Goal: Complete application form: Complete application form

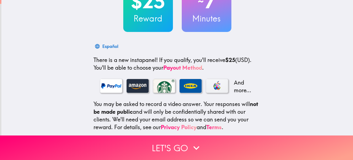
scroll to position [55, 0]
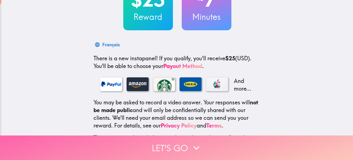
click at [167, 151] on button "Let's go" at bounding box center [176, 148] width 353 height 25
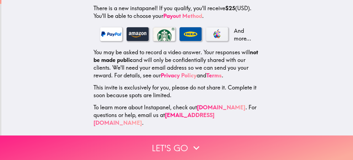
scroll to position [0, 0]
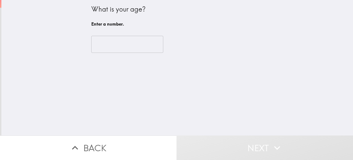
click at [130, 50] on input "number" at bounding box center [127, 44] width 72 height 17
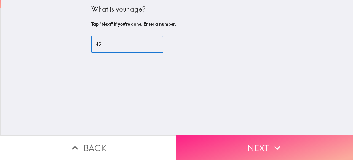
type input "42"
click at [229, 147] on button "Next" at bounding box center [265, 148] width 177 height 25
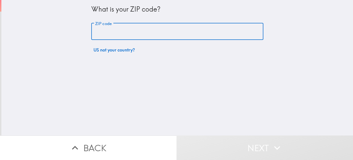
click at [168, 34] on input "ZIP code" at bounding box center [177, 31] width 172 height 17
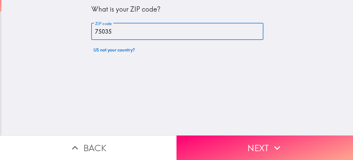
type input "75035"
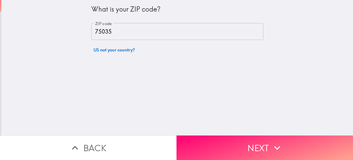
click at [224, 107] on div "What is your ZIP code? ZIP code 75035 ZIP code US not your country?" at bounding box center [177, 68] width 352 height 136
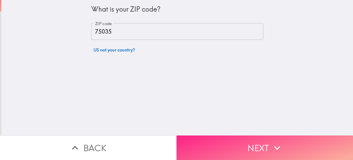
click at [248, 150] on button "Next" at bounding box center [265, 148] width 177 height 25
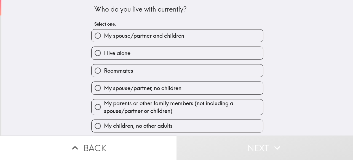
click at [211, 37] on label "My spouse/partner and children" at bounding box center [178, 36] width 172 height 12
click at [104, 37] on input "My spouse/partner and children" at bounding box center [98, 36] width 12 height 12
radio input "true"
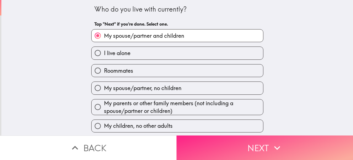
click at [243, 151] on button "Next" at bounding box center [265, 148] width 177 height 25
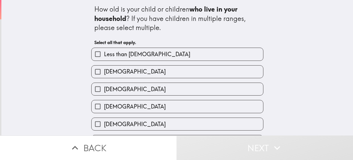
click at [192, 60] on label "Less than [DEMOGRAPHIC_DATA]" at bounding box center [178, 54] width 172 height 12
click at [104, 60] on input "Less than [DEMOGRAPHIC_DATA]" at bounding box center [98, 54] width 12 height 12
checkbox input "true"
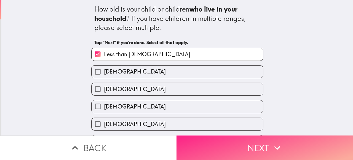
click at [239, 150] on button "Next" at bounding box center [265, 148] width 177 height 25
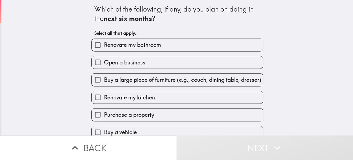
click at [160, 48] on span "Renovate my bathroom" at bounding box center [132, 45] width 57 height 8
click at [104, 48] on input "Renovate my bathroom" at bounding box center [98, 45] width 12 height 12
checkbox input "true"
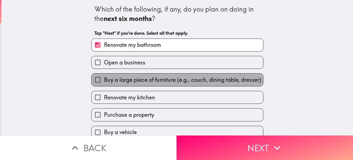
click at [164, 83] on span "Buy a large piece of furniture (e.g., couch, dining table, dresser)" at bounding box center [182, 80] width 157 height 8
click at [104, 83] on input "Buy a large piece of furniture (e.g., couch, dining table, dresser)" at bounding box center [98, 80] width 12 height 12
checkbox input "true"
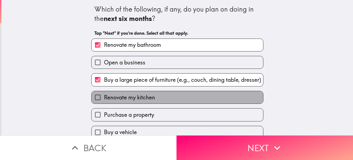
click at [163, 102] on label "Renovate my kitchen" at bounding box center [178, 97] width 172 height 12
click at [104, 102] on input "Renovate my kitchen" at bounding box center [98, 97] width 12 height 12
checkbox input "true"
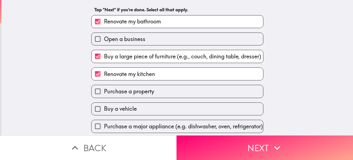
scroll to position [27, 0]
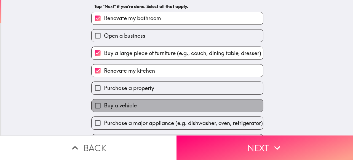
click at [163, 109] on label "Buy a vehicle" at bounding box center [178, 106] width 172 height 12
click at [104, 109] on input "Buy a vehicle" at bounding box center [98, 106] width 12 height 12
checkbox input "true"
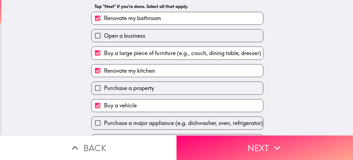
click at [147, 20] on span "Renovate my bathroom" at bounding box center [132, 18] width 57 height 8
click at [104, 20] on input "Renovate my bathroom" at bounding box center [98, 18] width 12 height 12
checkbox input "false"
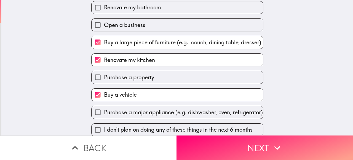
scroll to position [43, 0]
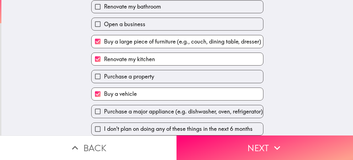
click at [172, 108] on span "Purchase a major appliance (e.g. dishwasher, oven, refrigerator)" at bounding box center [183, 112] width 159 height 8
click at [104, 105] on input "Purchase a major appliance (e.g. dishwasher, oven, refrigerator)" at bounding box center [98, 111] width 12 height 12
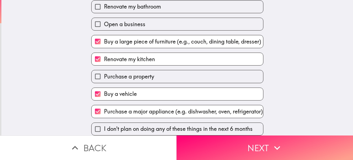
click at [172, 108] on span "Purchase a major appliance (e.g. dishwasher, oven, refrigerator)" at bounding box center [183, 112] width 159 height 8
click at [104, 105] on input "Purchase a major appliance (e.g. dishwasher, oven, refrigerator)" at bounding box center [98, 111] width 12 height 12
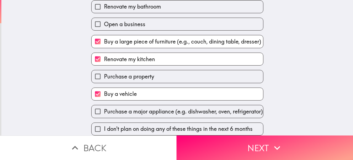
click at [187, 111] on span "Purchase a major appliance (e.g. dishwasher, oven, refrigerator)" at bounding box center [183, 112] width 159 height 8
click at [104, 111] on input "Purchase a major appliance (e.g. dishwasher, oven, refrigerator)" at bounding box center [98, 111] width 12 height 12
checkbox input "true"
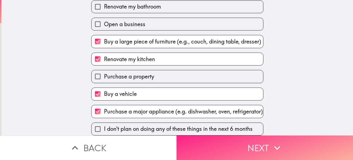
click at [223, 152] on button "Next" at bounding box center [265, 148] width 177 height 25
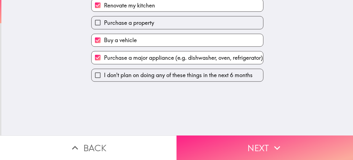
scroll to position [0, 0]
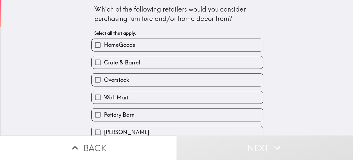
click at [168, 63] on label "Crate & Barrel" at bounding box center [178, 62] width 172 height 12
click at [104, 63] on input "Crate & Barrel" at bounding box center [98, 62] width 12 height 12
checkbox input "true"
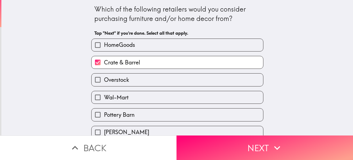
click at [159, 78] on label "Overstock" at bounding box center [178, 80] width 172 height 12
click at [104, 78] on input "Overstock" at bounding box center [98, 80] width 12 height 12
checkbox input "true"
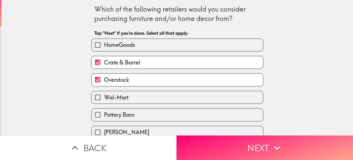
click at [154, 114] on label "Pottery Barn" at bounding box center [178, 115] width 172 height 12
click at [104, 114] on input "Pottery Barn" at bounding box center [98, 115] width 12 height 12
checkbox input "true"
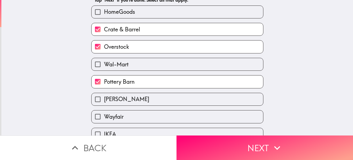
scroll to position [53, 0]
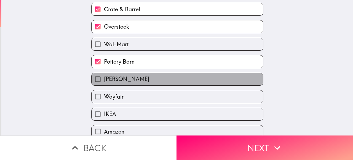
click at [149, 83] on label "[PERSON_NAME]" at bounding box center [178, 79] width 172 height 12
click at [104, 83] on input "[PERSON_NAME]" at bounding box center [98, 79] width 12 height 12
checkbox input "true"
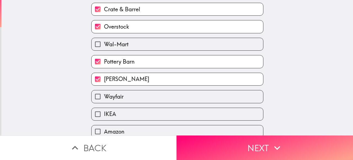
click at [150, 95] on label "Wayfair" at bounding box center [178, 97] width 172 height 12
click at [104, 95] on input "Wayfair" at bounding box center [98, 97] width 12 height 12
checkbox input "true"
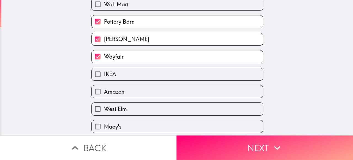
scroll to position [95, 0]
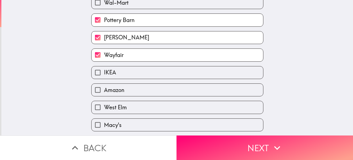
click at [148, 77] on label "IKEA" at bounding box center [178, 73] width 172 height 12
click at [104, 77] on input "IKEA" at bounding box center [98, 73] width 12 height 12
checkbox input "true"
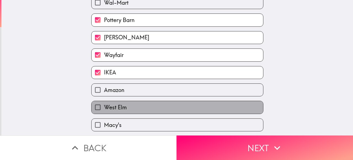
click at [149, 110] on label "West Elm" at bounding box center [178, 107] width 172 height 12
click at [104, 110] on input "West Elm" at bounding box center [98, 107] width 12 height 12
checkbox input "true"
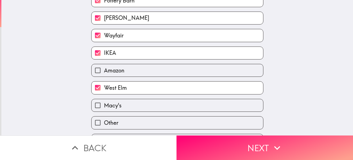
scroll to position [132, 0]
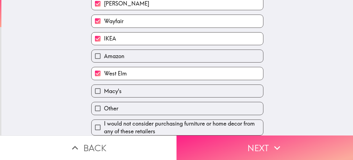
click at [227, 147] on button "Next" at bounding box center [265, 148] width 177 height 25
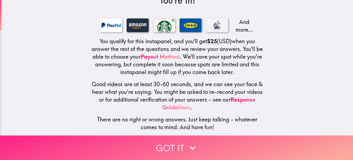
scroll to position [35, 0]
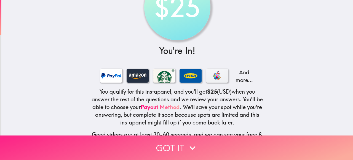
click at [206, 149] on button "Got it" at bounding box center [176, 148] width 353 height 25
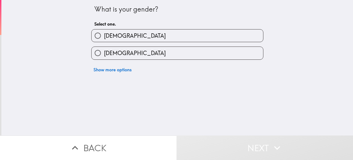
scroll to position [0, 0]
click at [141, 58] on label "[DEMOGRAPHIC_DATA]" at bounding box center [178, 53] width 172 height 12
click at [104, 58] on input "[DEMOGRAPHIC_DATA]" at bounding box center [98, 53] width 12 height 12
radio input "true"
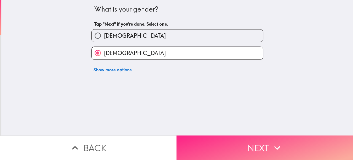
click at [239, 149] on button "Next" at bounding box center [265, 148] width 177 height 25
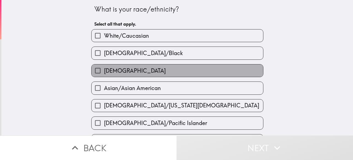
click at [145, 70] on label "[DEMOGRAPHIC_DATA]" at bounding box center [178, 71] width 172 height 12
click at [104, 70] on input "[DEMOGRAPHIC_DATA]" at bounding box center [98, 71] width 12 height 12
checkbox input "true"
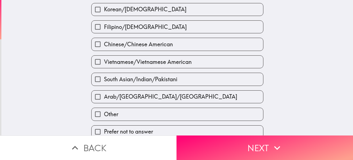
scroll to position [224, 0]
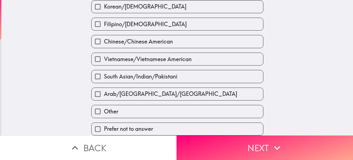
click at [151, 98] on span "Arab/[GEOGRAPHIC_DATA]/[GEOGRAPHIC_DATA]" at bounding box center [170, 94] width 133 height 8
click at [104, 99] on input "Arab/[GEOGRAPHIC_DATA]/[GEOGRAPHIC_DATA]" at bounding box center [98, 94] width 12 height 12
checkbox input "true"
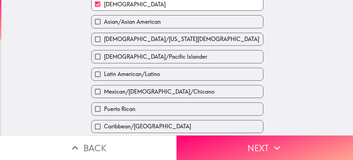
scroll to position [59, 0]
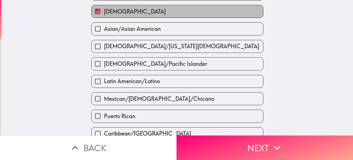
click at [122, 15] on span "[DEMOGRAPHIC_DATA]" at bounding box center [135, 12] width 62 height 8
click at [104, 15] on input "[DEMOGRAPHIC_DATA]" at bounding box center [98, 11] width 12 height 12
checkbox input "false"
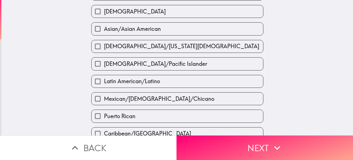
click at [129, 85] on span "Latin American/Latino" at bounding box center [132, 82] width 56 height 8
click at [104, 86] on input "Latin American/Latino" at bounding box center [98, 81] width 12 height 12
checkbox input "true"
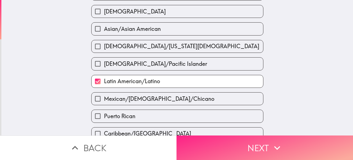
click at [214, 146] on button "Next" at bounding box center [265, 148] width 177 height 25
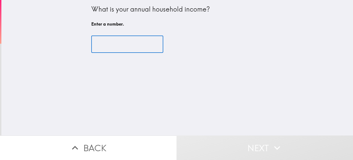
click at [121, 50] on input "number" at bounding box center [127, 44] width 72 height 17
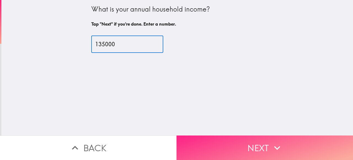
type input "135000"
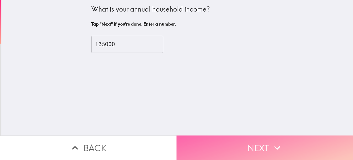
click at [218, 147] on button "Next" at bounding box center [265, 148] width 177 height 25
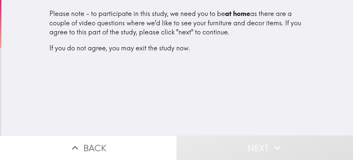
click at [170, 68] on div "Please note - to participate in this study, we need you to be at home as there …" at bounding box center [177, 68] width 352 height 136
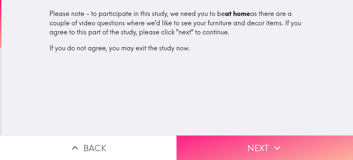
click at [214, 155] on button "Next" at bounding box center [265, 148] width 177 height 25
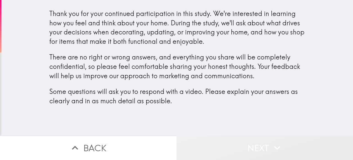
click at [228, 149] on button "Next" at bounding box center [265, 148] width 177 height 25
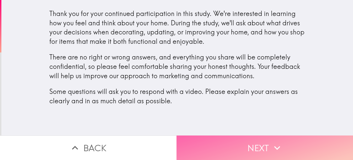
click at [230, 156] on button "Next" at bounding box center [265, 148] width 177 height 25
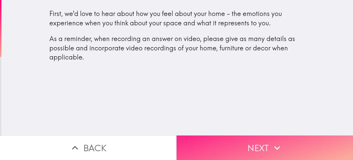
click at [235, 144] on button "Next" at bounding box center [265, 148] width 177 height 25
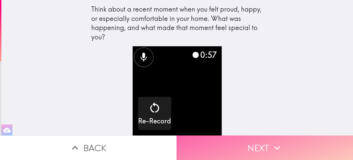
click at [251, 150] on button "Next" at bounding box center [265, 148] width 177 height 25
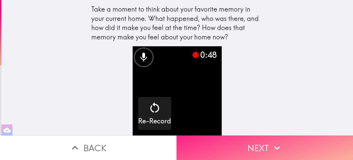
click at [250, 155] on button "Next" at bounding box center [265, 148] width 177 height 25
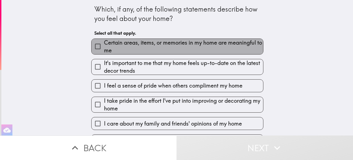
click at [162, 50] on span "Certain areas, items, or memories in my home are meaningful to me" at bounding box center [183, 46] width 159 height 15
click at [104, 50] on input "Certain areas, items, or memories in my home are meaningful to me" at bounding box center [98, 46] width 12 height 12
checkbox input "true"
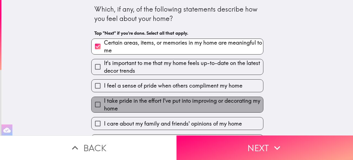
click at [174, 109] on span "I take pride in the effort I've put into improving or decorating my home" at bounding box center [183, 104] width 159 height 15
click at [104, 109] on input "I take pride in the effort I've put into improving or decorating my home" at bounding box center [98, 105] width 12 height 12
checkbox input "true"
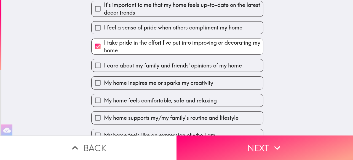
scroll to position [68, 0]
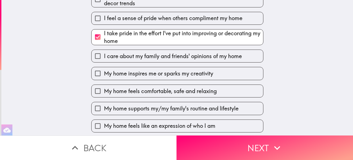
click at [190, 77] on span "My home inspires me or sparks my creativity" at bounding box center [158, 74] width 109 height 8
click at [104, 77] on input "My home inspires me or sparks my creativity" at bounding box center [98, 73] width 12 height 12
checkbox input "true"
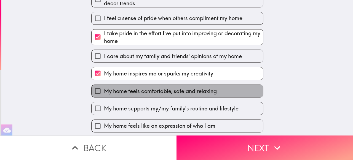
click at [193, 93] on span "My home feels comfortable, safe and relaxing" at bounding box center [160, 91] width 113 height 8
click at [104, 93] on input "My home feels comfortable, safe and relaxing" at bounding box center [98, 91] width 12 height 12
checkbox input "true"
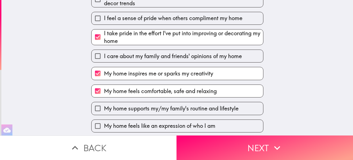
click at [190, 73] on span "My home inspires me or sparks my creativity" at bounding box center [158, 74] width 109 height 8
click at [104, 73] on input "My home inspires me or sparks my creativity" at bounding box center [98, 73] width 12 height 12
checkbox input "false"
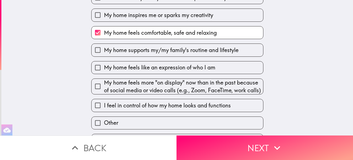
scroll to position [127, 0]
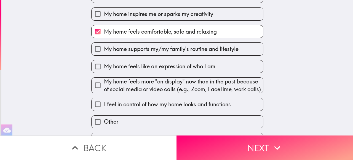
click at [187, 49] on span "My home supports my/my family's routine and lifestyle" at bounding box center [171, 49] width 135 height 8
click at [104, 49] on input "My home supports my/my family's routine and lifestyle" at bounding box center [98, 49] width 12 height 12
checkbox input "true"
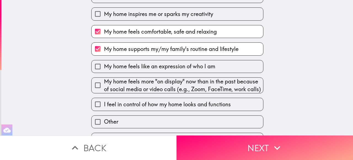
scroll to position [149, 0]
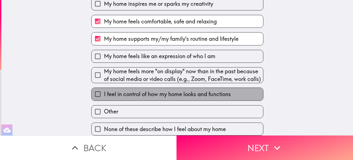
click at [183, 93] on span "I feel in control of how my home looks and functions" at bounding box center [167, 95] width 127 height 8
click at [104, 93] on input "I feel in control of how my home looks and functions" at bounding box center [98, 94] width 12 height 12
checkbox input "true"
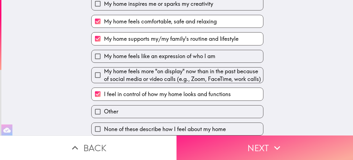
click at [230, 150] on button "Next" at bounding box center [265, 148] width 177 height 25
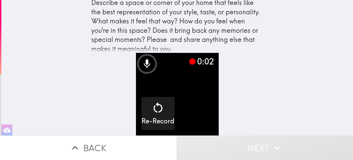
scroll to position [12, 0]
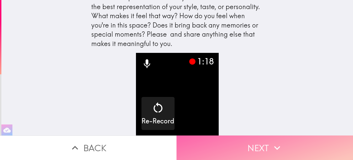
click at [258, 151] on button "Next" at bounding box center [265, 148] width 177 height 25
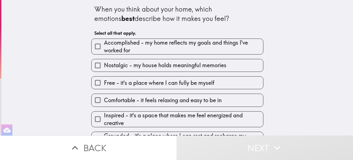
click at [187, 68] on span "Nostalgic - my house holds meaningful memories" at bounding box center [165, 66] width 123 height 8
click at [104, 68] on input "Nostalgic - my house holds meaningful memories" at bounding box center [98, 65] width 12 height 12
checkbox input "true"
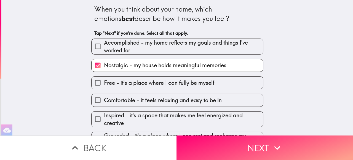
click at [197, 79] on label "Free - it's a place where I can fully be myself" at bounding box center [178, 83] width 172 height 12
click at [104, 79] on input "Free - it's a place where I can fully be myself" at bounding box center [98, 83] width 12 height 12
checkbox input "true"
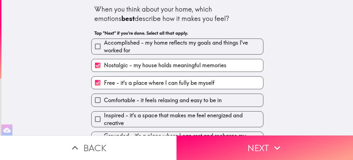
click at [200, 102] on span "Comfortable - it feels relaxing and easy to be in" at bounding box center [163, 101] width 118 height 8
click at [104, 102] on input "Comfortable - it feels relaxing and easy to be in" at bounding box center [98, 100] width 12 height 12
checkbox input "true"
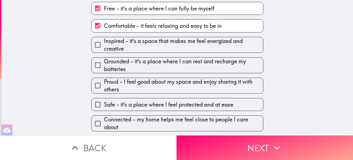
scroll to position [75, 0]
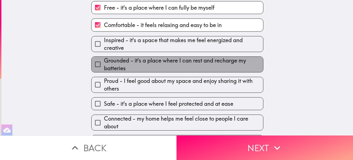
click at [194, 67] on span "Grounded - it's a place where I can rest and recharge my batteries" at bounding box center [183, 64] width 159 height 15
click at [104, 67] on input "Grounded - it's a place where I can rest and recharge my batteries" at bounding box center [98, 64] width 12 height 12
checkbox input "true"
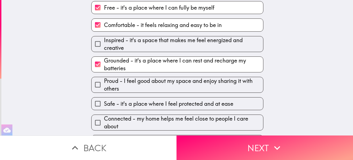
click at [209, 110] on label "Safe - it's a place where I feel protected and at ease" at bounding box center [178, 104] width 172 height 12
click at [104, 110] on input "Safe - it's a place where I feel protected and at ease" at bounding box center [98, 104] width 12 height 12
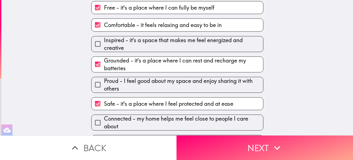
click at [209, 110] on label "Safe - it's a place where I feel protected and at ease" at bounding box center [178, 104] width 172 height 12
click at [104, 110] on input "Safe - it's a place where I feel protected and at ease" at bounding box center [98, 104] width 12 height 12
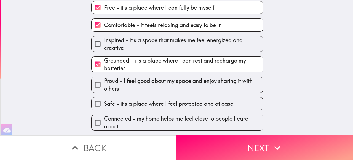
click at [209, 110] on label "Safe - it's a place where I feel protected and at ease" at bounding box center [178, 104] width 172 height 12
click at [104, 110] on input "Safe - it's a place where I feel protected and at ease" at bounding box center [98, 104] width 12 height 12
checkbox input "true"
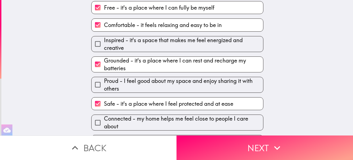
scroll to position [108, 0]
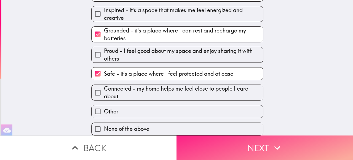
click at [228, 139] on button "Next" at bounding box center [265, 148] width 177 height 25
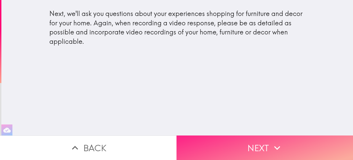
click at [243, 150] on button "Next" at bounding box center [265, 148] width 177 height 25
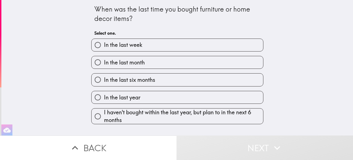
click at [163, 83] on label "In the last six months" at bounding box center [178, 80] width 172 height 12
click at [104, 83] on input "In the last six months" at bounding box center [98, 80] width 12 height 12
radio input "true"
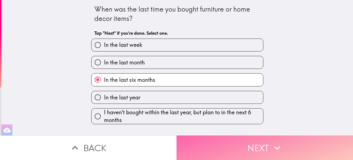
click at [222, 156] on button "Next" at bounding box center [265, 148] width 177 height 25
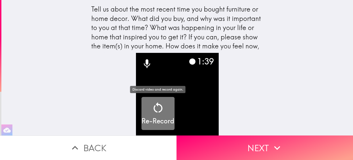
click at [158, 109] on icon "button" at bounding box center [158, 107] width 13 height 13
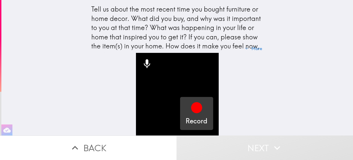
click at [200, 114] on icon "button" at bounding box center [196, 107] width 13 height 13
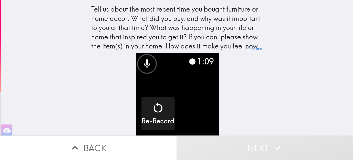
click at [217, 123] on video "button" at bounding box center [177, 94] width 83 height 83
click at [254, 89] on div "1:15 Re-Record" at bounding box center [177, 94] width 177 height 83
click at [247, 133] on div "1:16 Re-Record" at bounding box center [177, 94] width 177 height 83
click at [250, 159] on button "Next" at bounding box center [265, 148] width 177 height 25
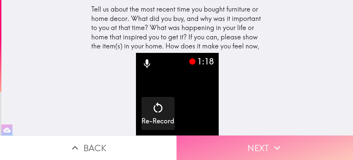
click at [202, 144] on button "Next" at bounding box center [265, 148] width 177 height 25
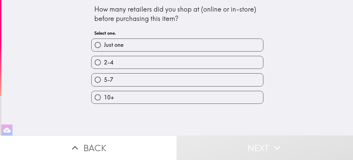
click at [149, 46] on label "Just one" at bounding box center [178, 45] width 172 height 12
click at [104, 46] on input "Just one" at bounding box center [98, 45] width 12 height 12
radio input "true"
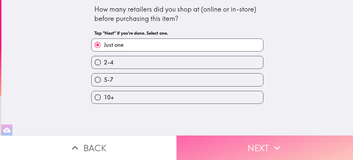
click at [204, 148] on button "Next" at bounding box center [265, 148] width 177 height 25
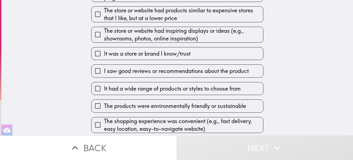
scroll to position [90, 0]
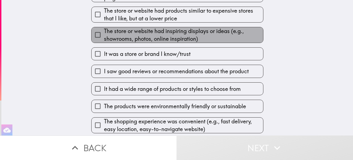
click at [172, 33] on span "The store or website had inspiring displays or ideas (e.g., showrooms, photos, …" at bounding box center [183, 34] width 159 height 15
click at [104, 33] on input "The store or website had inspiring displays or ideas (e.g., showrooms, photos, …" at bounding box center [98, 35] width 12 height 12
checkbox input "true"
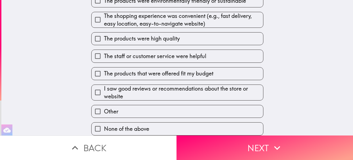
scroll to position [200, 0]
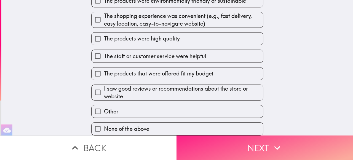
click at [221, 152] on button "Next" at bounding box center [265, 148] width 177 height 25
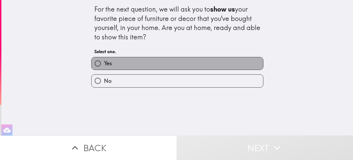
click at [170, 67] on label "Yes" at bounding box center [178, 63] width 172 height 12
click at [104, 67] on input "Yes" at bounding box center [98, 63] width 12 height 12
radio input "true"
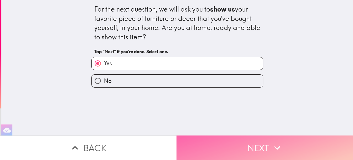
click at [250, 141] on button "Next" at bounding box center [265, 148] width 177 height 25
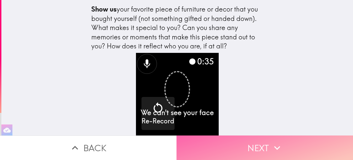
click at [235, 153] on button "Next" at bounding box center [265, 148] width 177 height 25
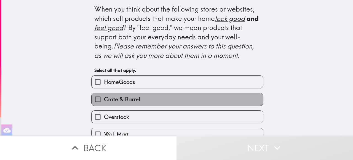
click at [173, 99] on label "Crate & Barrel" at bounding box center [178, 99] width 172 height 12
click at [104, 99] on input "Crate & Barrel" at bounding box center [98, 99] width 12 height 12
checkbox input "true"
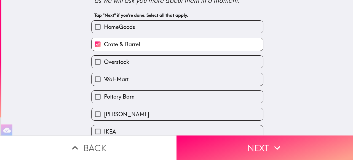
scroll to position [56, 0]
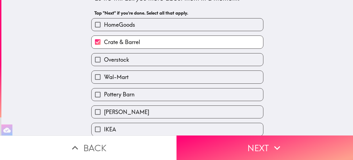
click at [172, 94] on label "Pottery Barn" at bounding box center [178, 95] width 172 height 12
click at [104, 94] on input "Pottery Barn" at bounding box center [98, 95] width 12 height 12
checkbox input "true"
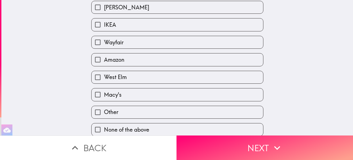
scroll to position [166, 0]
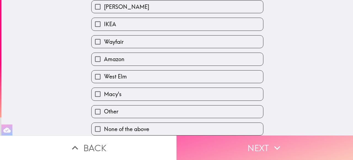
click at [237, 145] on button "Next" at bounding box center [265, 148] width 177 height 25
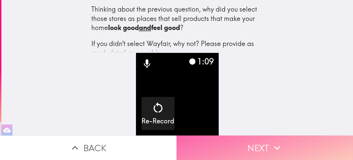
click at [248, 150] on button "Next" at bounding box center [265, 148] width 177 height 25
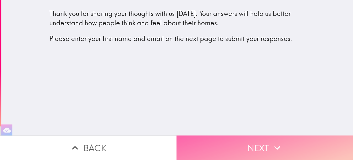
click at [223, 154] on button "Next" at bounding box center [265, 148] width 177 height 25
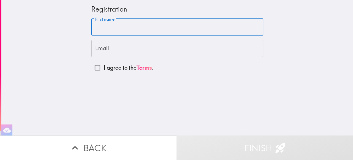
click at [144, 24] on input "First name" at bounding box center [177, 27] width 172 height 17
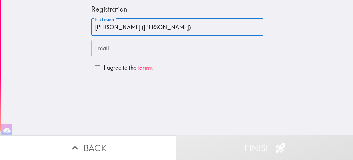
type input "[PERSON_NAME] ([PERSON_NAME])"
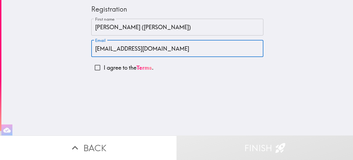
type input "[EMAIL_ADDRESS][DOMAIN_NAME]"
click at [93, 70] on input "I agree to the Terms ." at bounding box center [97, 68] width 12 height 12
checkbox input "true"
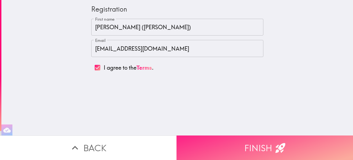
click at [272, 147] on button "Finish" at bounding box center [265, 148] width 177 height 25
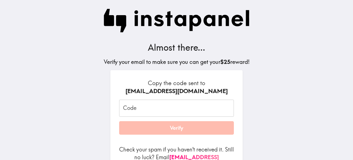
click at [185, 112] on input "Code" at bounding box center [176, 108] width 115 height 17
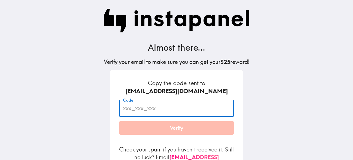
click at [214, 77] on div "Copy the code sent to [EMAIL_ADDRESS][DOMAIN_NAME] Code Code Verify Check your …" at bounding box center [176, 134] width 132 height 128
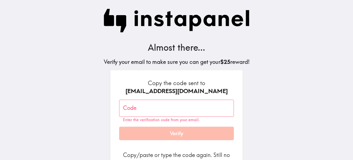
click at [156, 109] on input "Code" at bounding box center [176, 108] width 115 height 17
paste input "8yY_gLL_fLe"
type input "8yY_gLL_fLe"
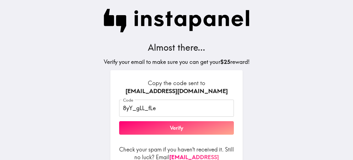
click at [173, 138] on form "Copy the code sent to [EMAIL_ADDRESS][DOMAIN_NAME] Code 8yY_gLL_fLe Code Verify…" at bounding box center [176, 131] width 115 height 105
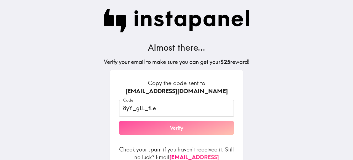
click at [173, 127] on button "Verify" at bounding box center [176, 128] width 115 height 14
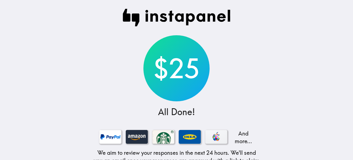
scroll to position [48, 0]
